Goal: Task Accomplishment & Management: Use online tool/utility

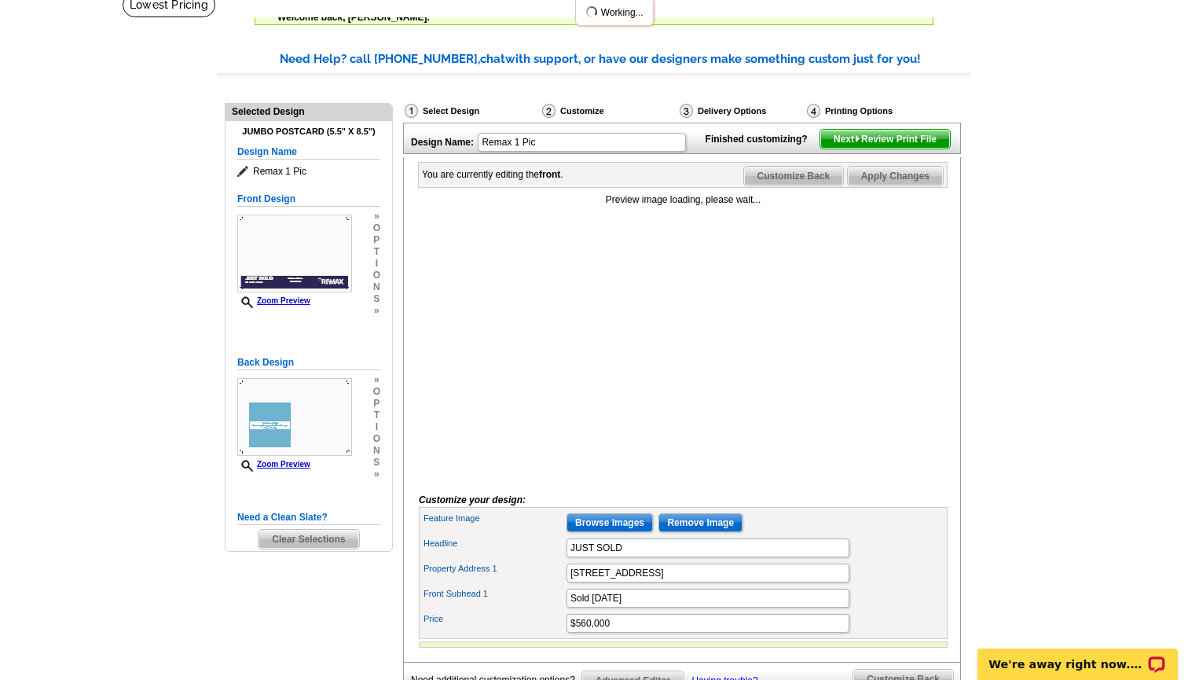
scroll to position [124, 0]
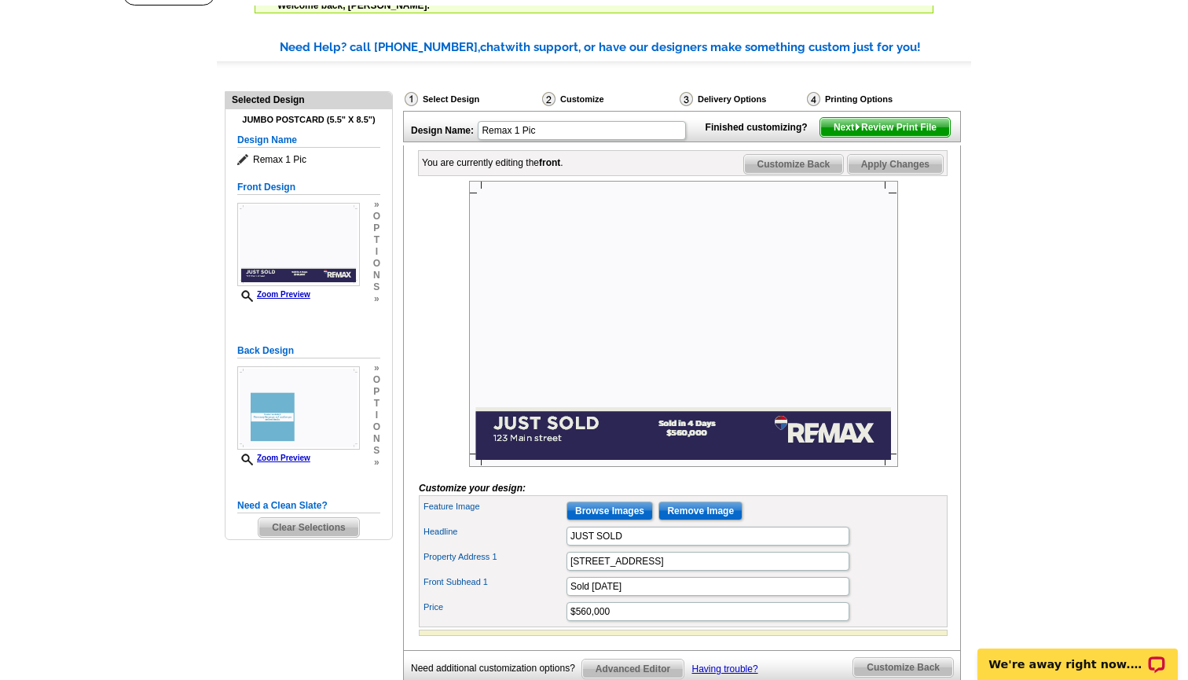
click at [631, 520] on input "Browse Images" at bounding box center [610, 510] width 86 height 19
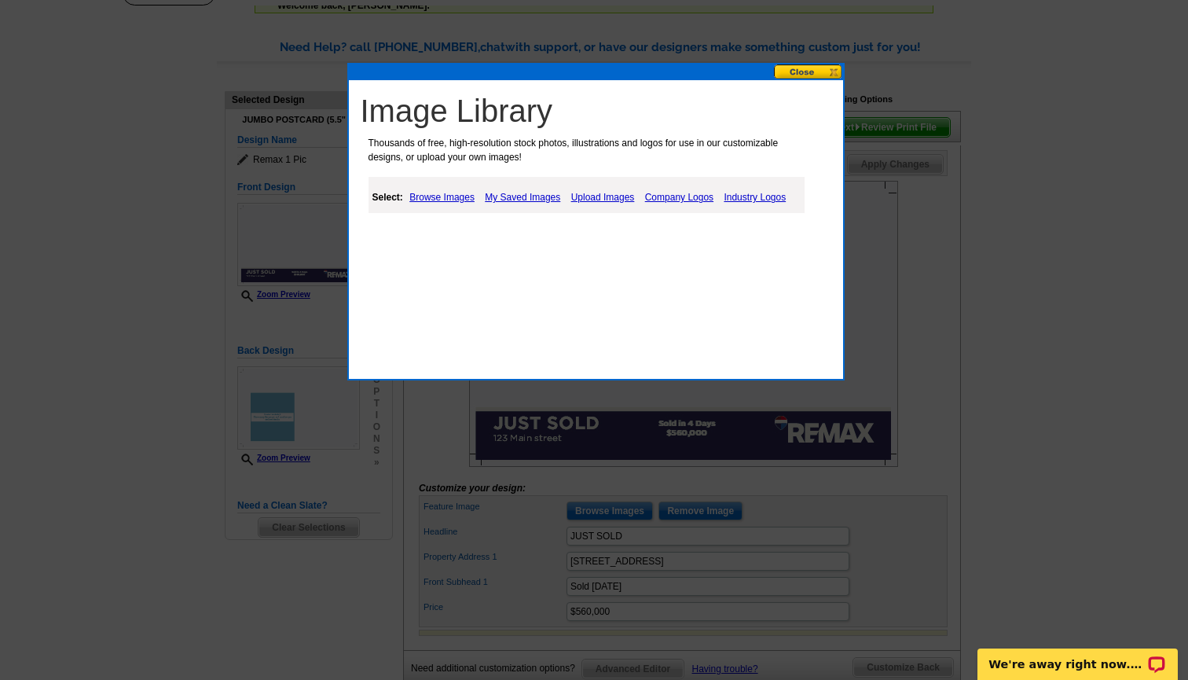
click at [615, 198] on link "Upload Images" at bounding box center [603, 197] width 72 height 19
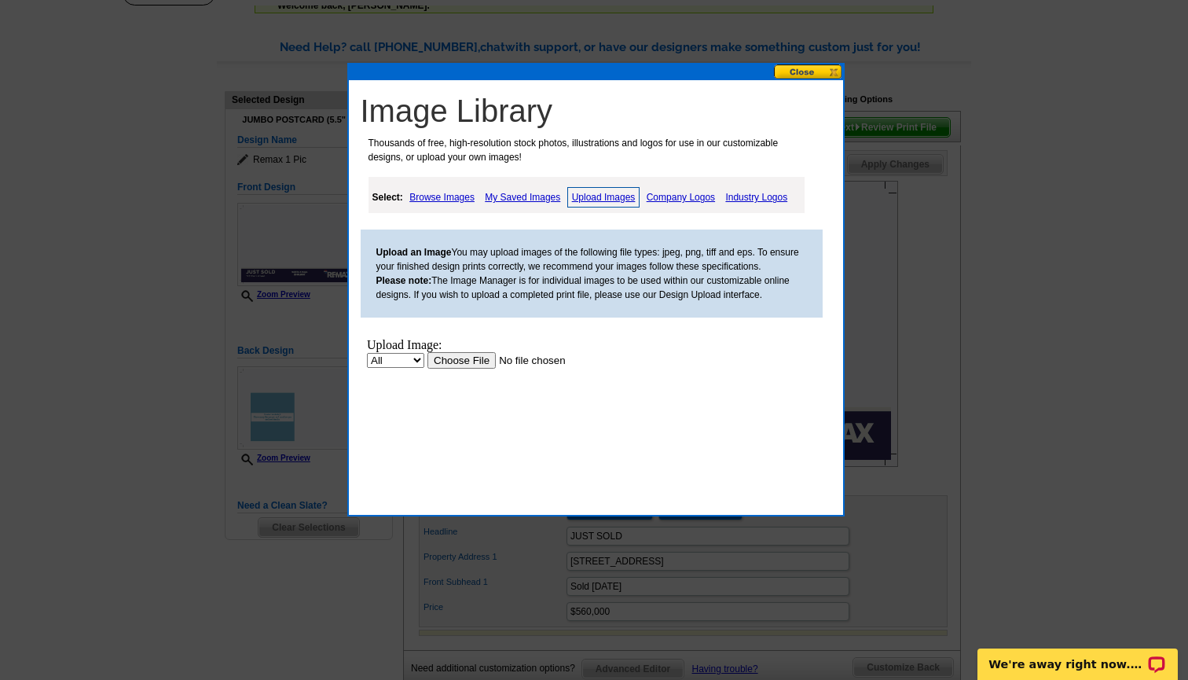
scroll to position [0, 0]
click at [472, 359] on input "file" at bounding box center [526, 360] width 199 height 17
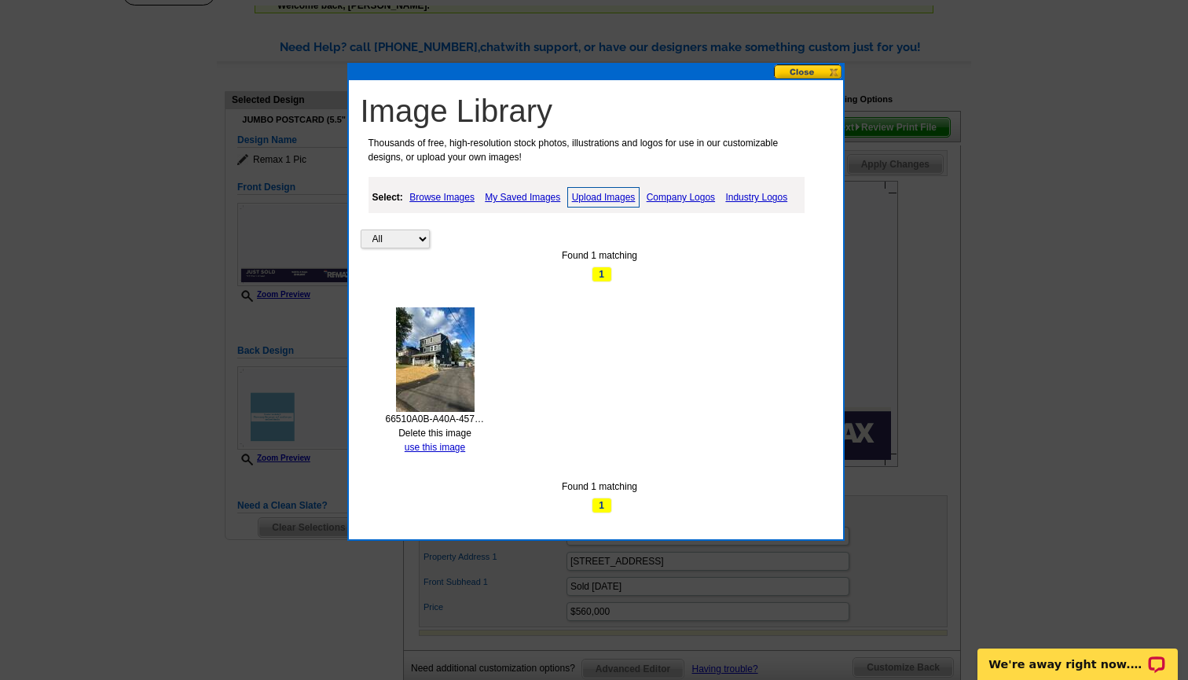
click at [601, 196] on link "Upload Images" at bounding box center [603, 197] width 73 height 20
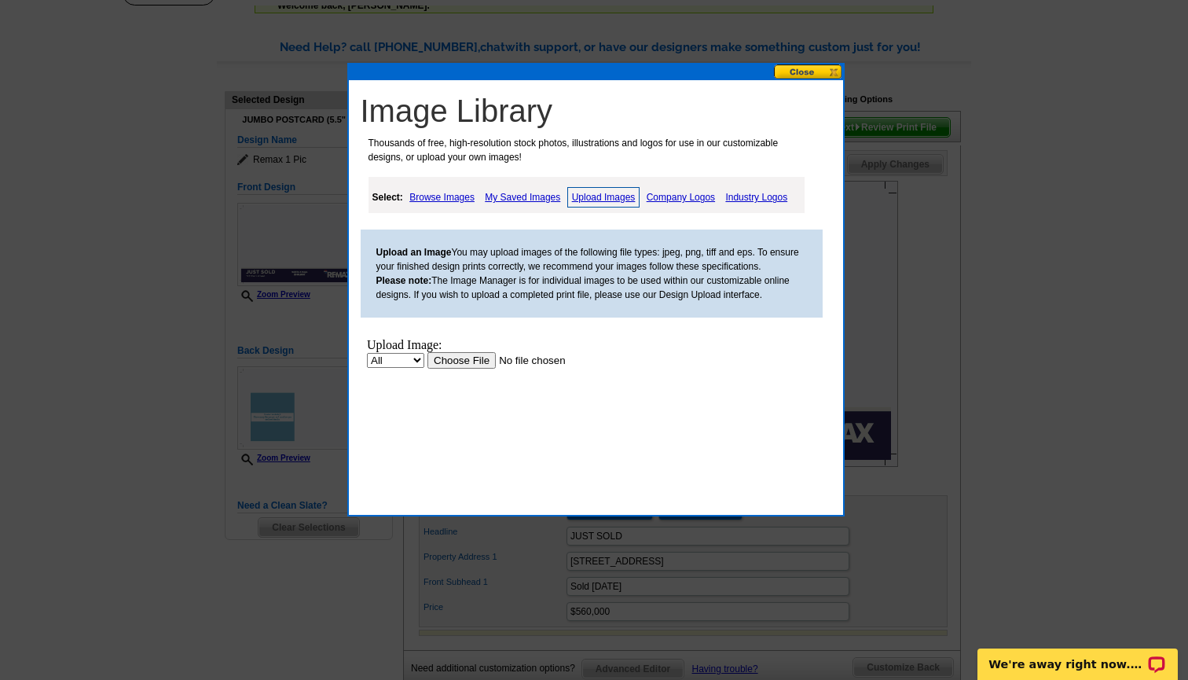
click at [461, 357] on input "file" at bounding box center [526, 360] width 199 height 17
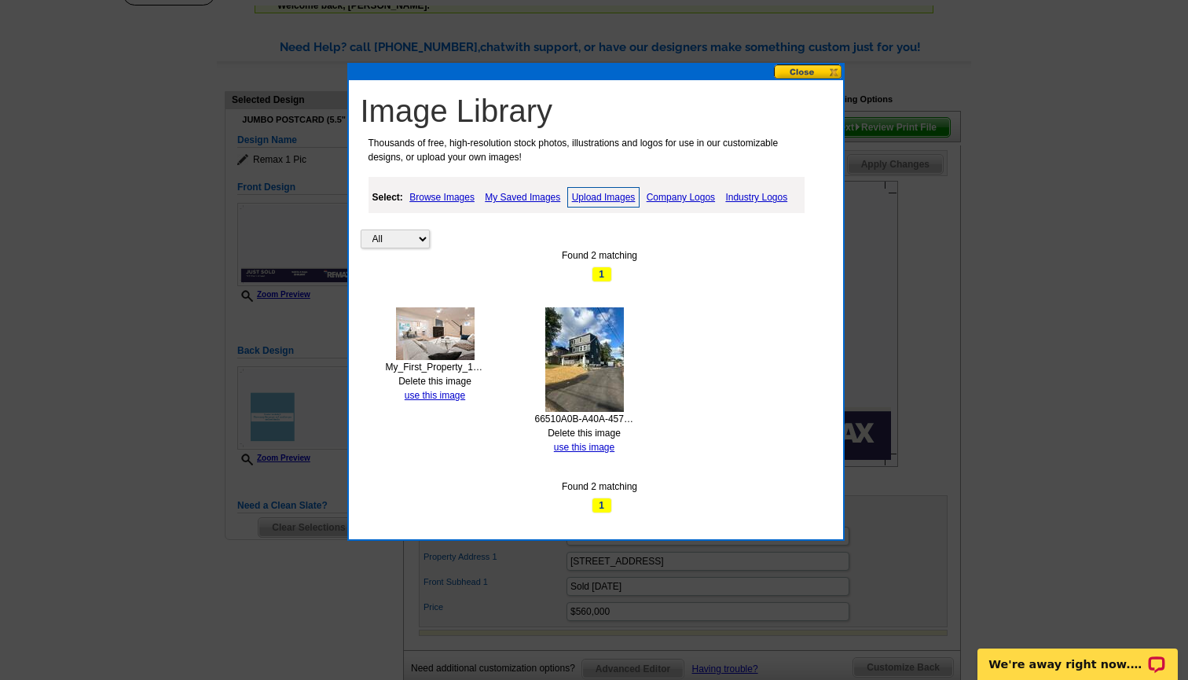
click at [611, 198] on link "Upload Images" at bounding box center [603, 197] width 73 height 20
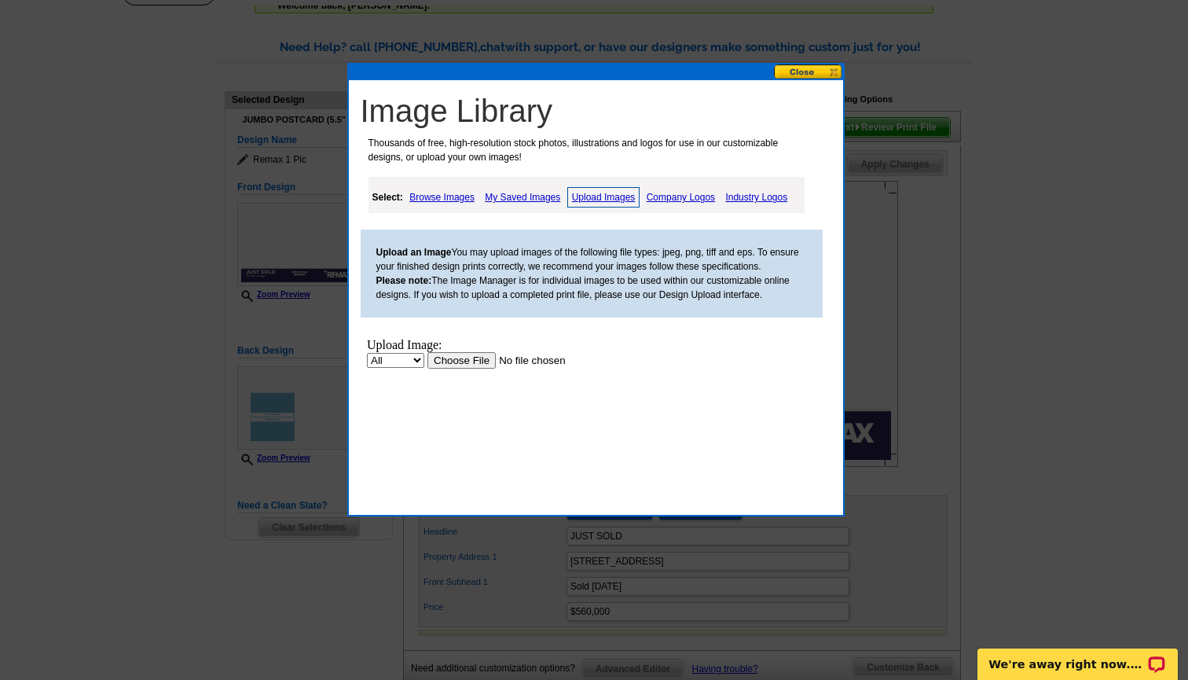
click at [486, 361] on input "file" at bounding box center [526, 360] width 199 height 17
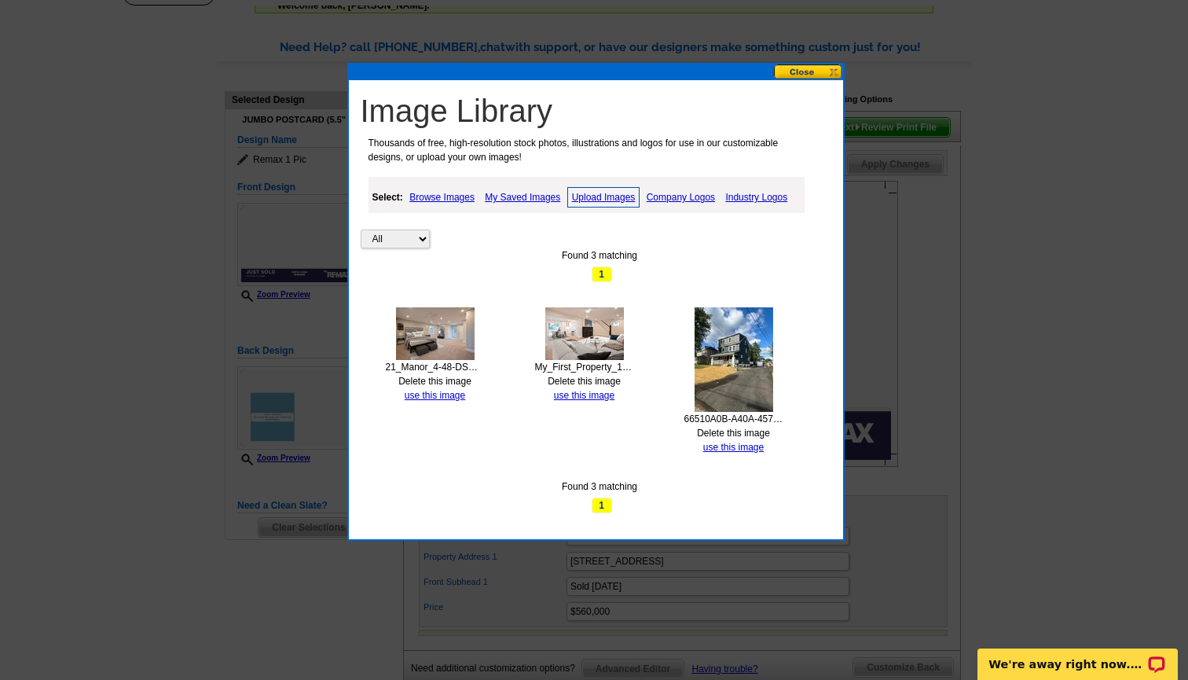
click at [617, 200] on link "Upload Images" at bounding box center [603, 197] width 73 height 20
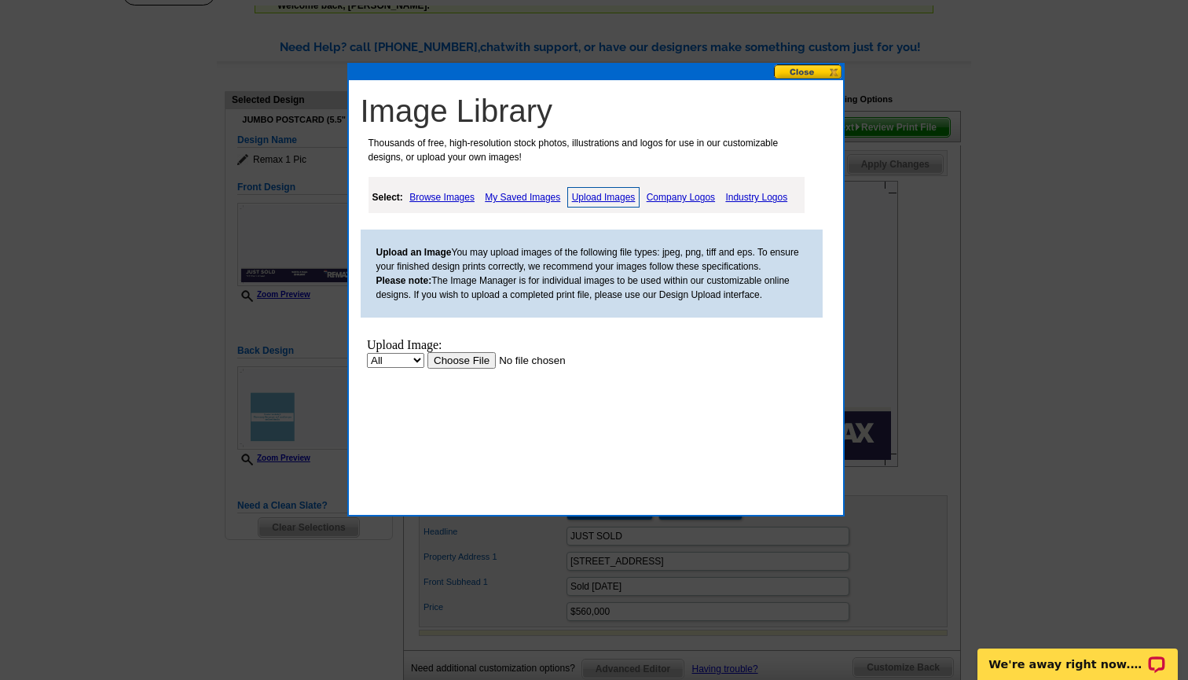
click at [466, 353] on input "file" at bounding box center [526, 360] width 199 height 17
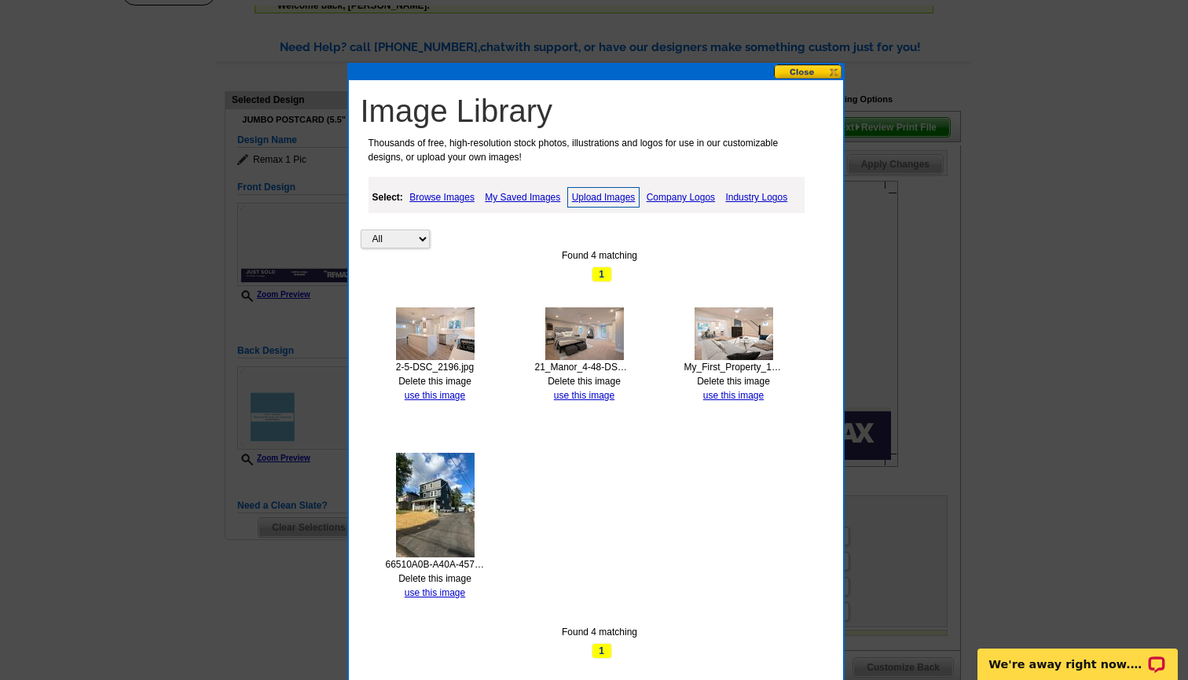
click at [617, 197] on link "Upload Images" at bounding box center [603, 197] width 73 height 20
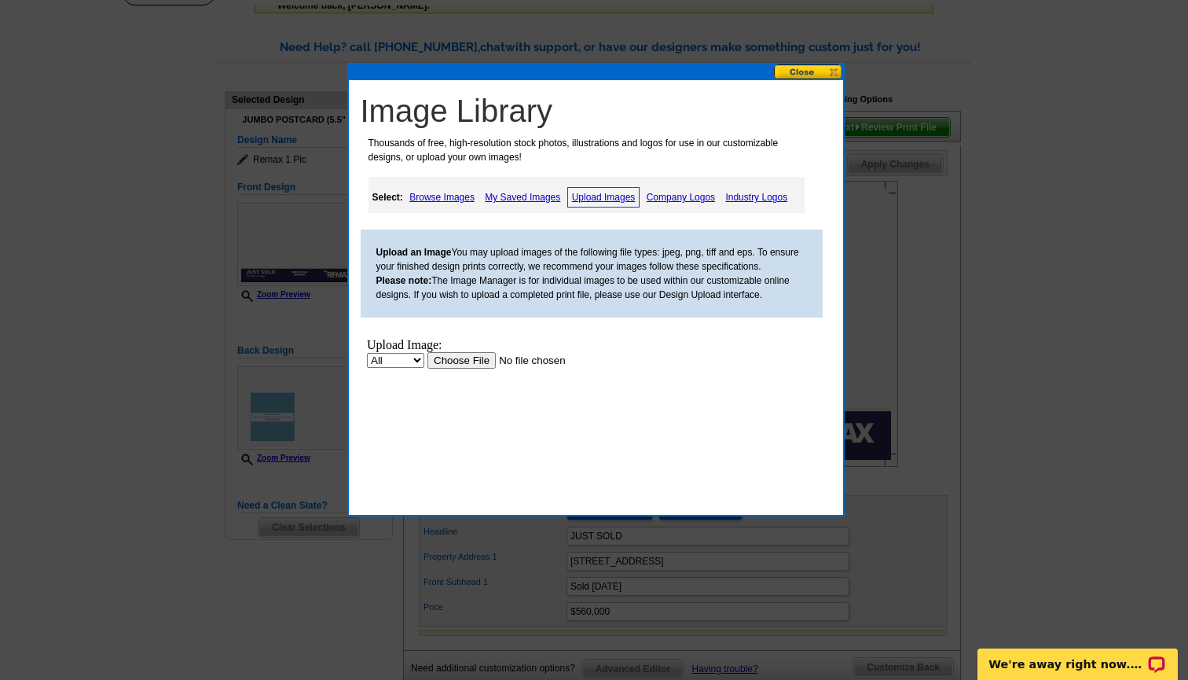
click at [468, 355] on input "file" at bounding box center [526, 360] width 199 height 17
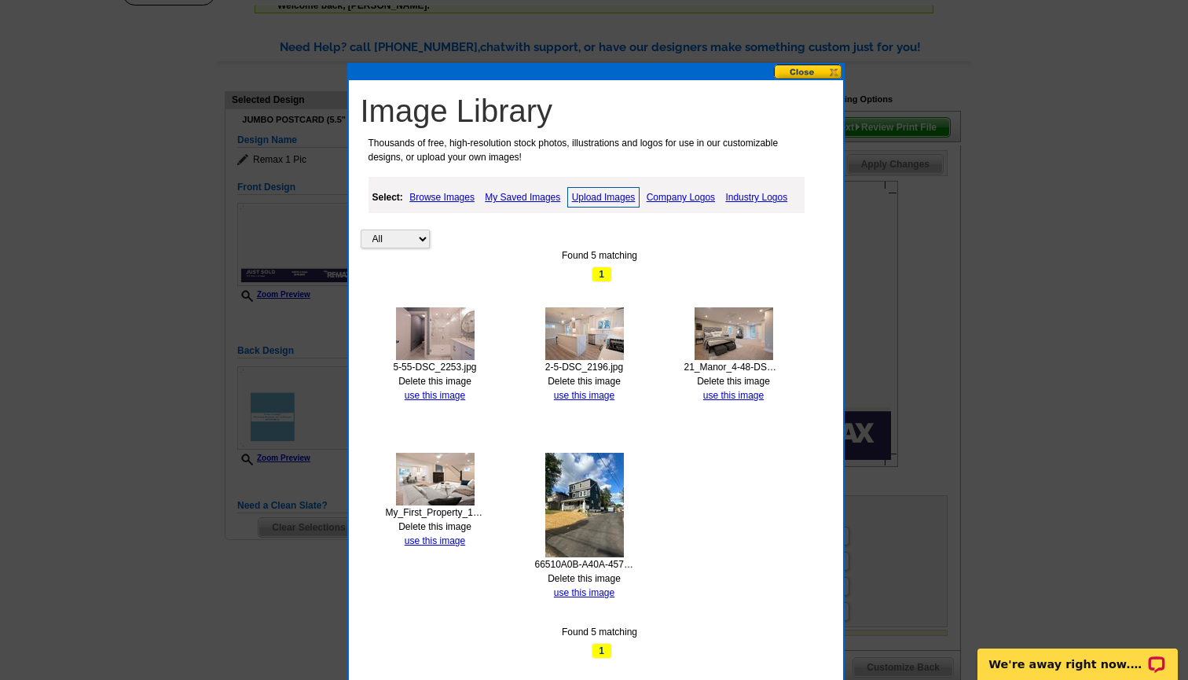
click at [607, 472] on img at bounding box center [584, 505] width 79 height 105
click at [597, 590] on link "use this image" at bounding box center [584, 592] width 61 height 11
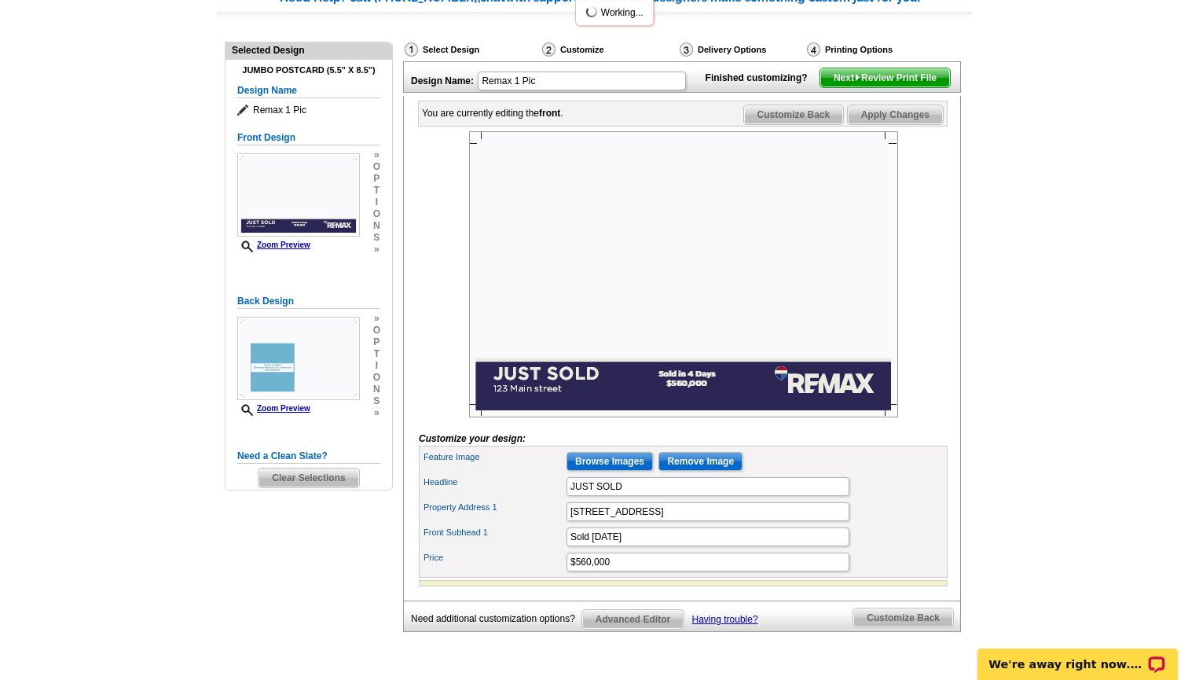
scroll to position [185, 0]
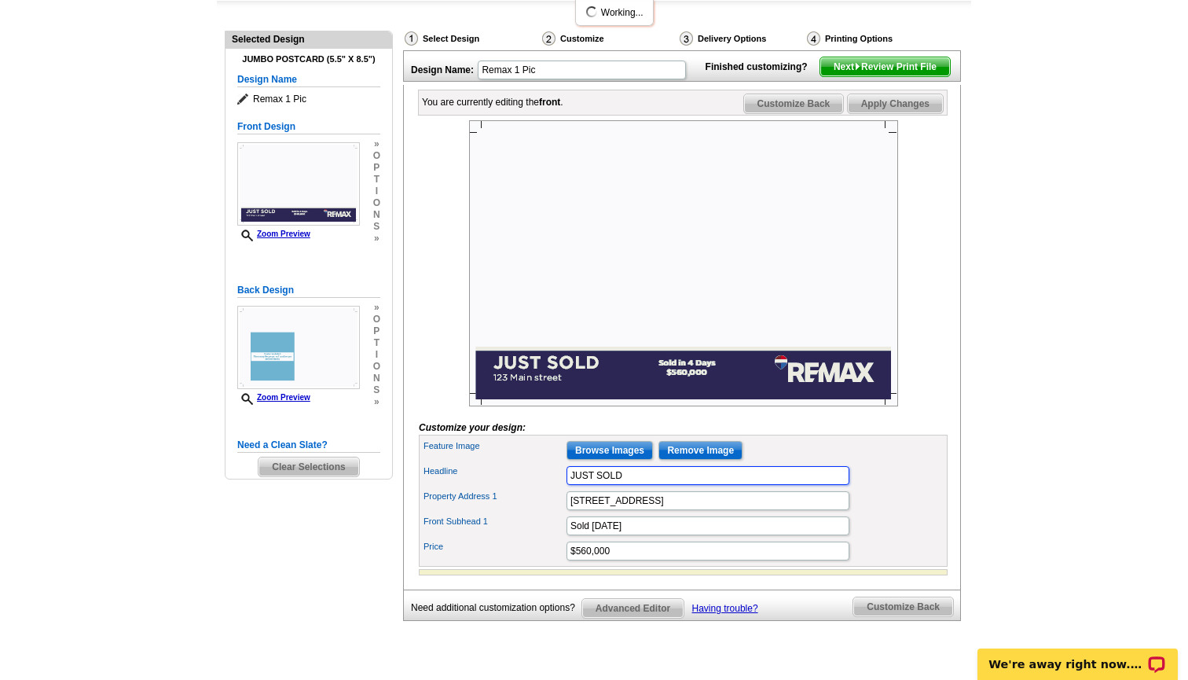
click at [677, 485] on input "JUST SOLD" at bounding box center [708, 475] width 283 height 19
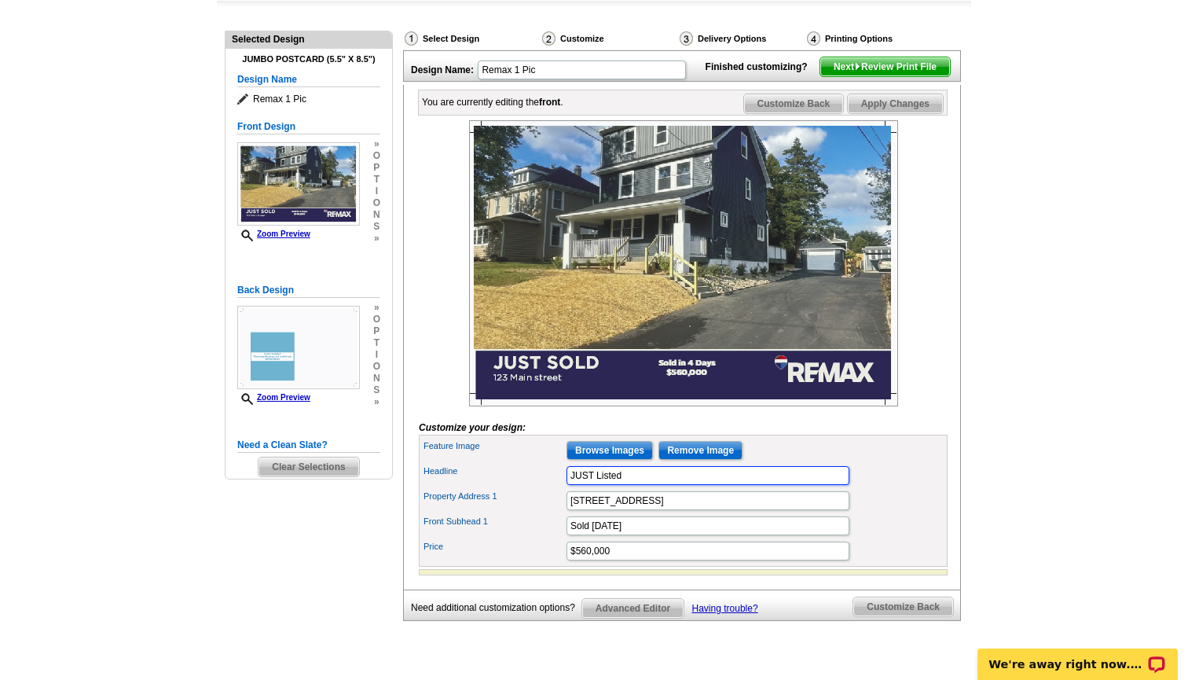
type input "JUST Listed"
click at [654, 618] on span "Advanced Editor" at bounding box center [632, 608] width 101 height 19
click at [635, 233] on img at bounding box center [683, 263] width 429 height 286
click at [888, 616] on span "Customize Back" at bounding box center [903, 606] width 100 height 19
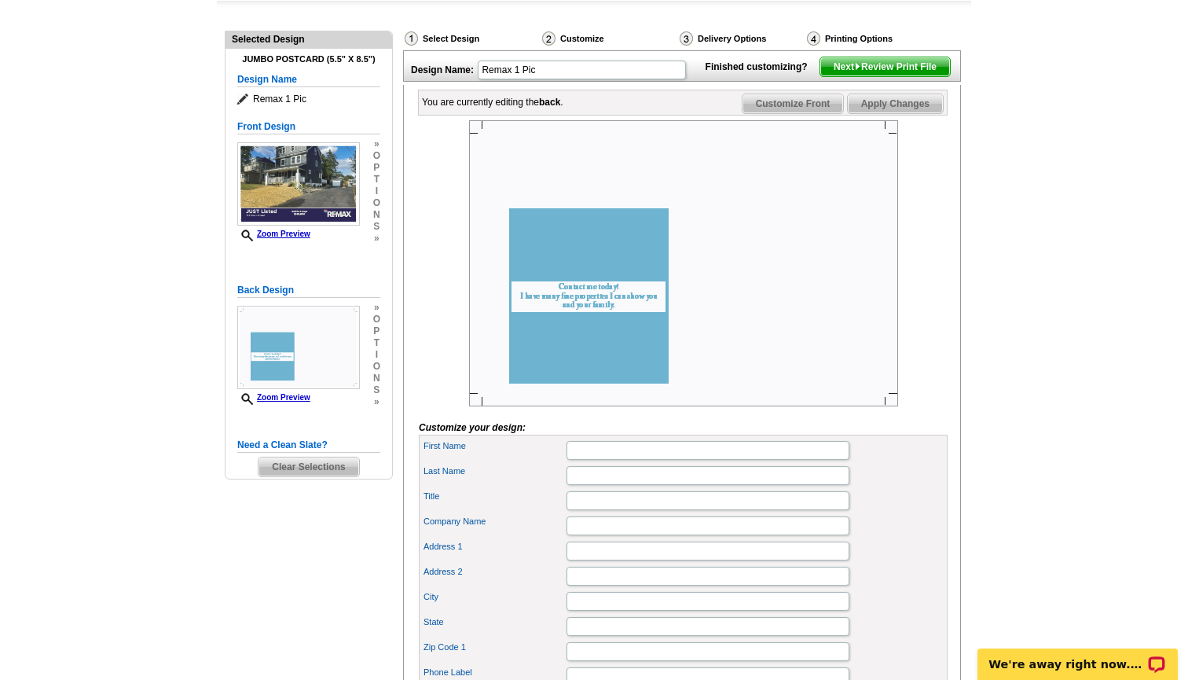
click at [616, 312] on img at bounding box center [683, 263] width 429 height 286
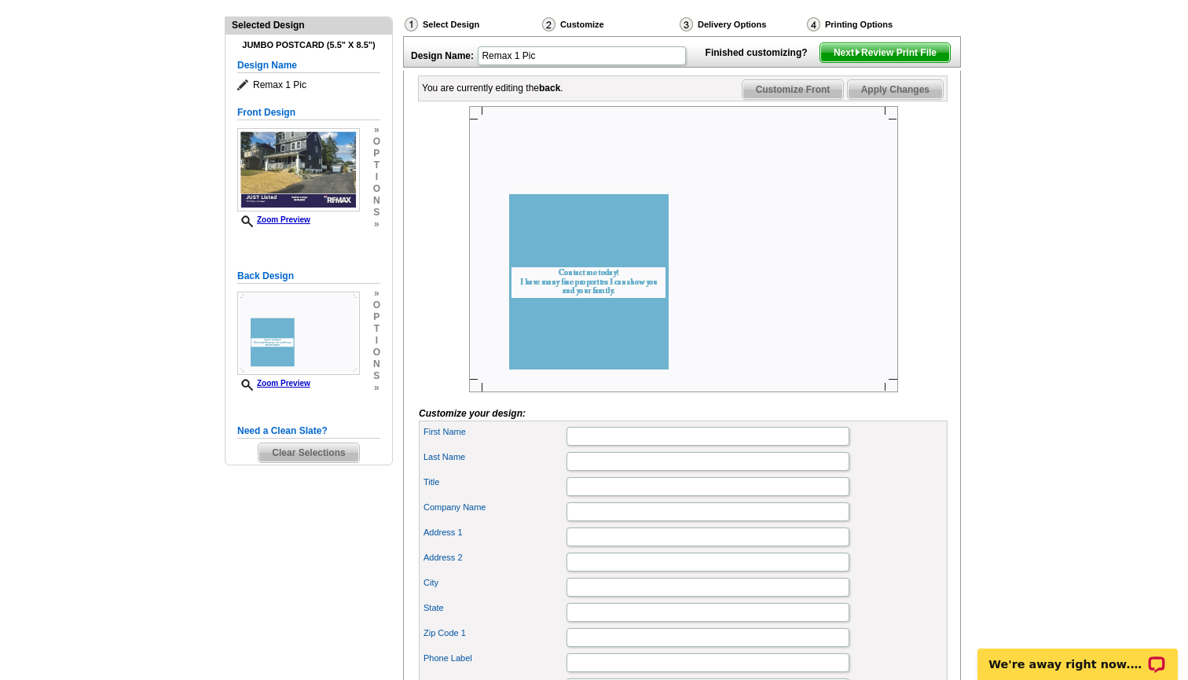
scroll to position [186, 0]
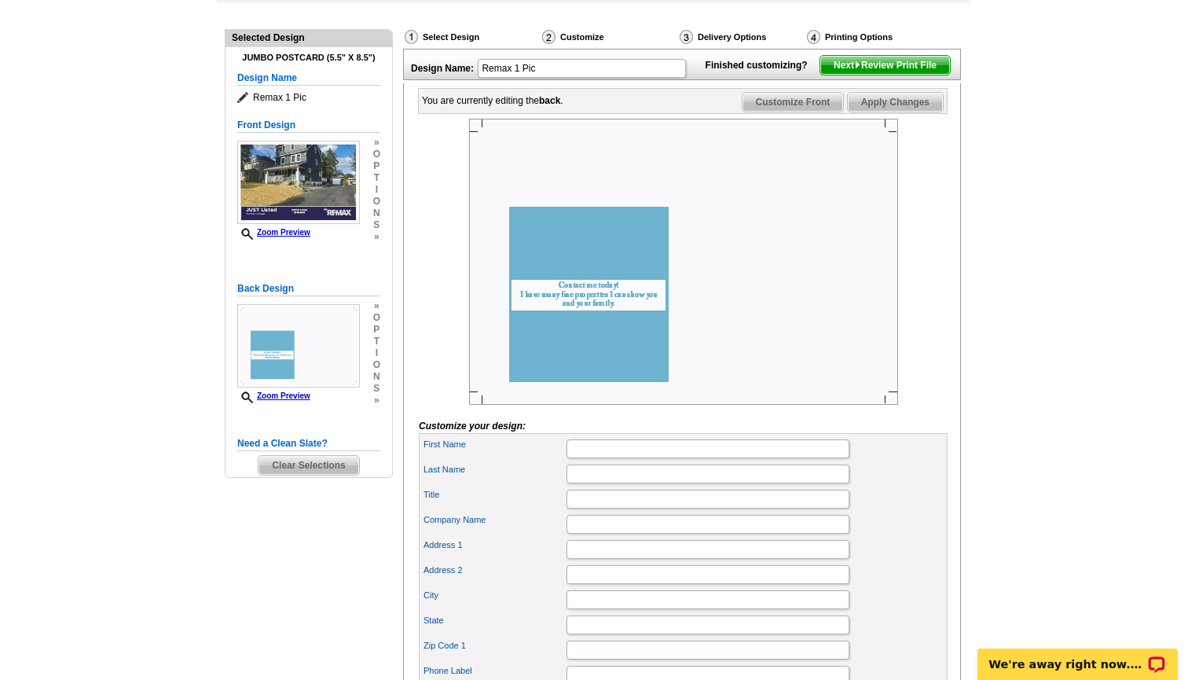
click at [601, 307] on img at bounding box center [683, 262] width 429 height 286
click at [571, 259] on img at bounding box center [683, 262] width 429 height 286
click at [601, 339] on img at bounding box center [683, 262] width 429 height 286
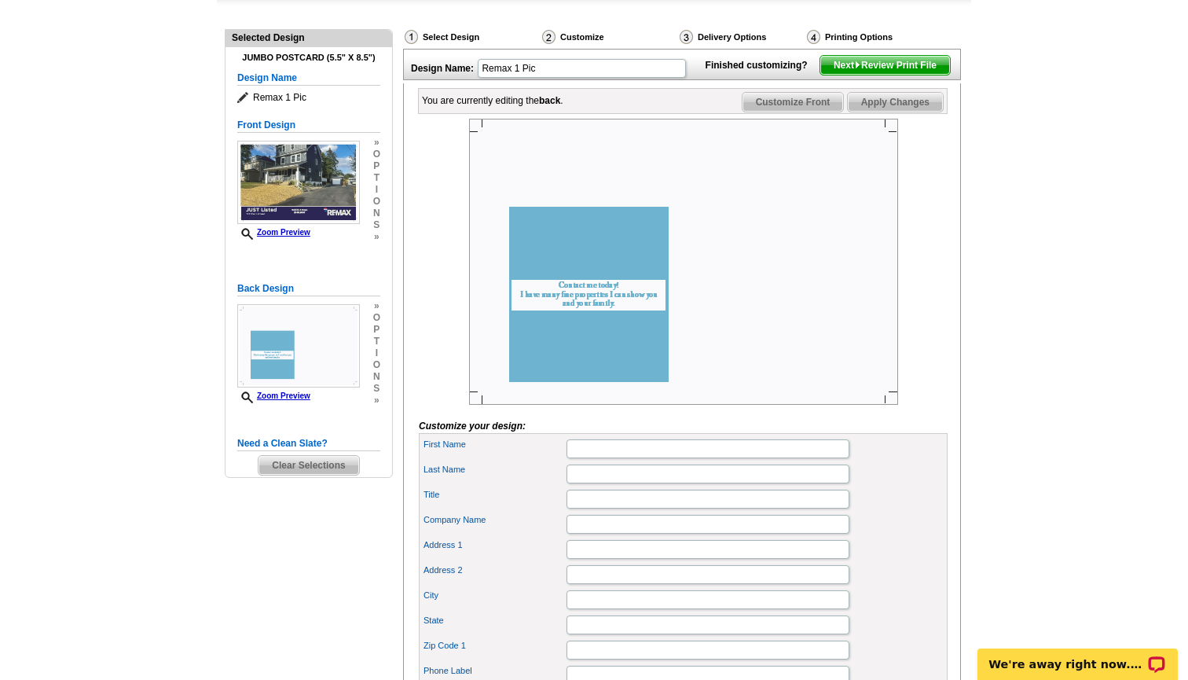
click at [601, 339] on img at bounding box center [683, 262] width 429 height 286
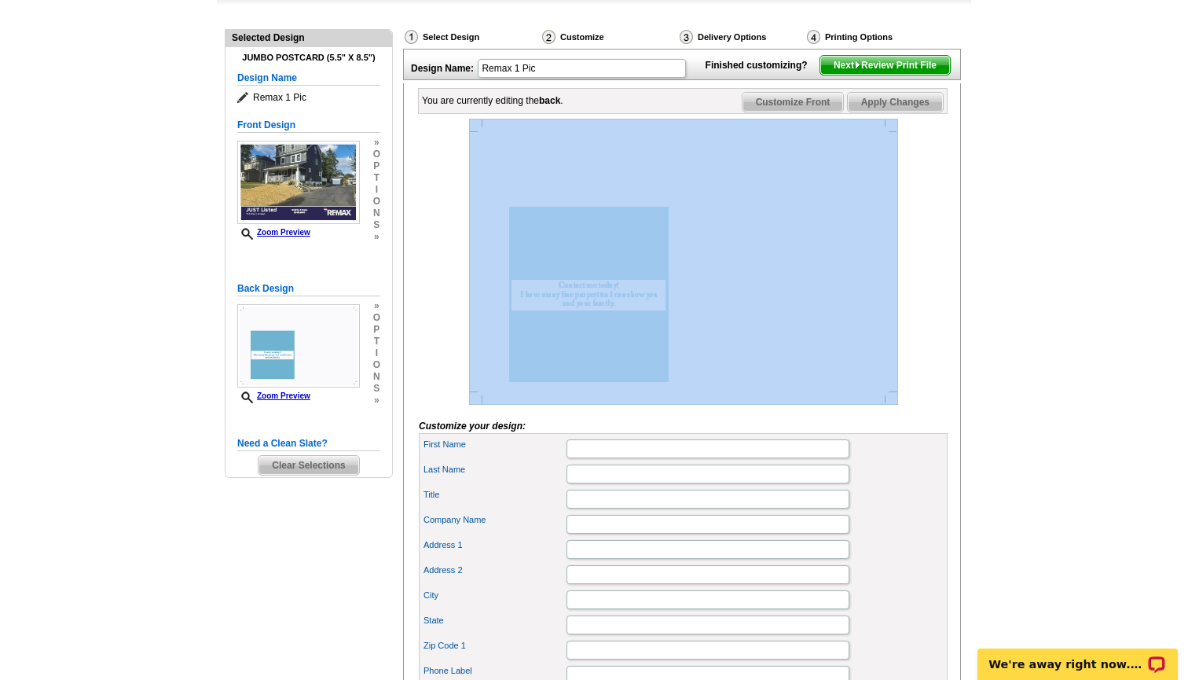
click at [601, 339] on img at bounding box center [683, 262] width 429 height 286
click at [467, 362] on div at bounding box center [683, 262] width 529 height 286
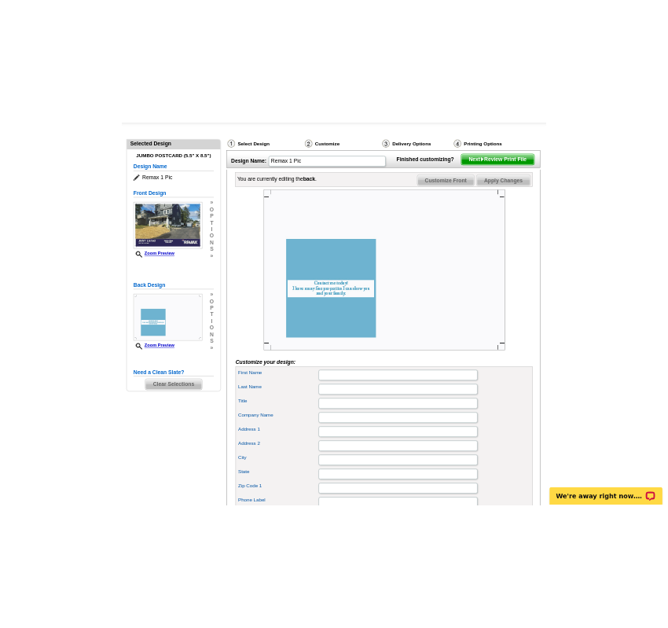
scroll to position [124, 0]
